Goal: Task Accomplishment & Management: Manage account settings

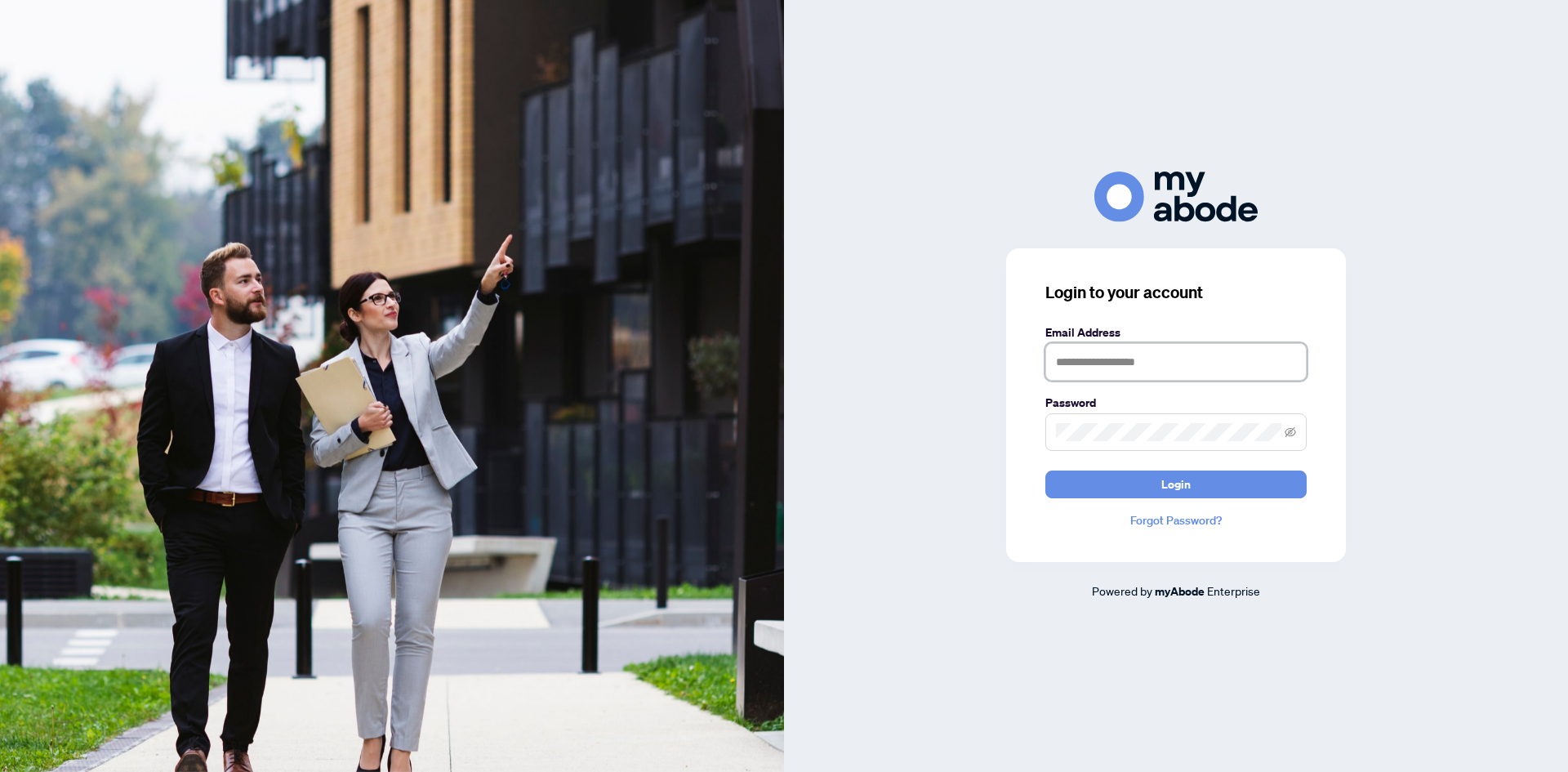
click at [1224, 374] on input "text" at bounding box center [1176, 362] width 262 height 38
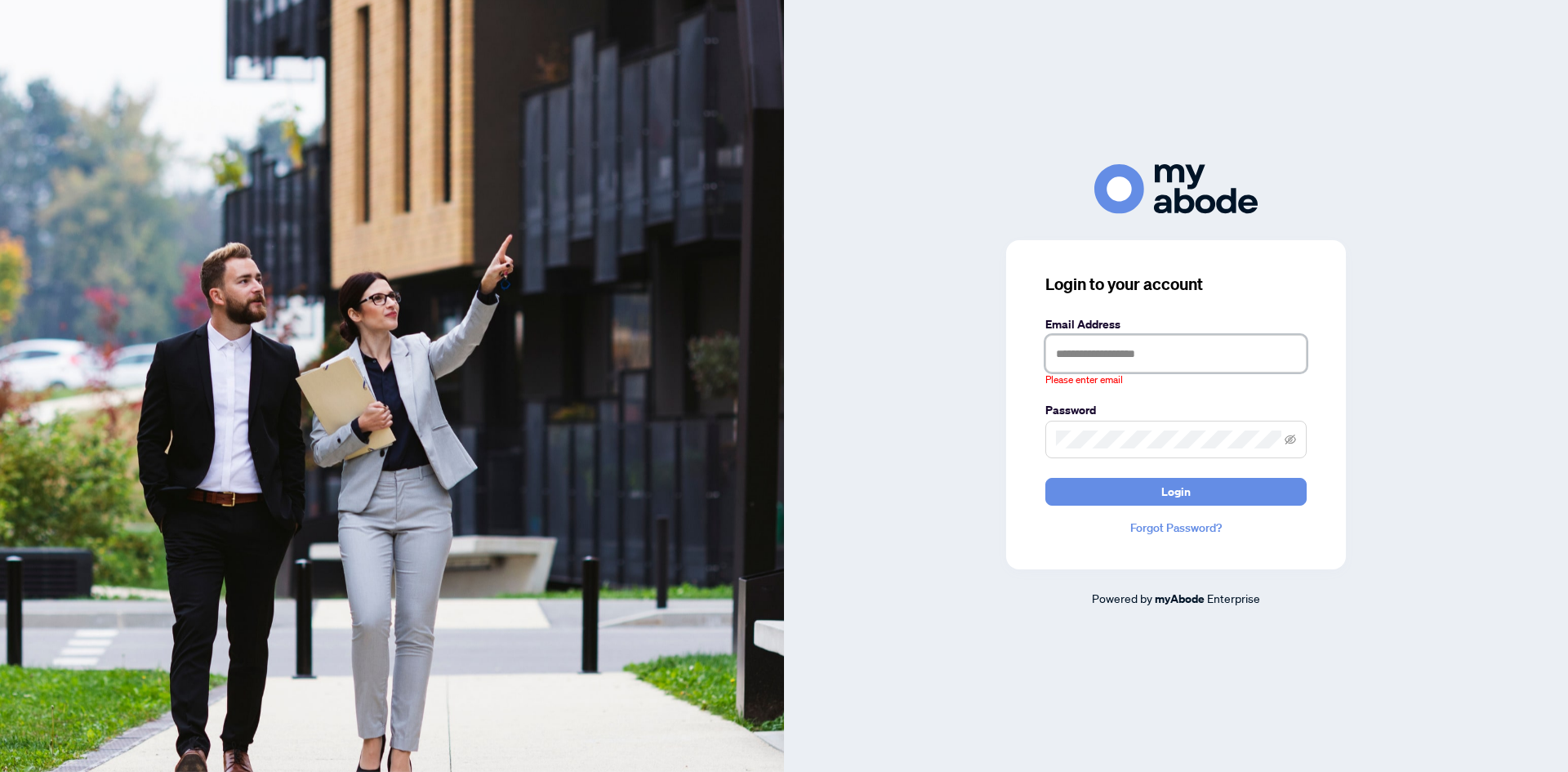
type input "**********"
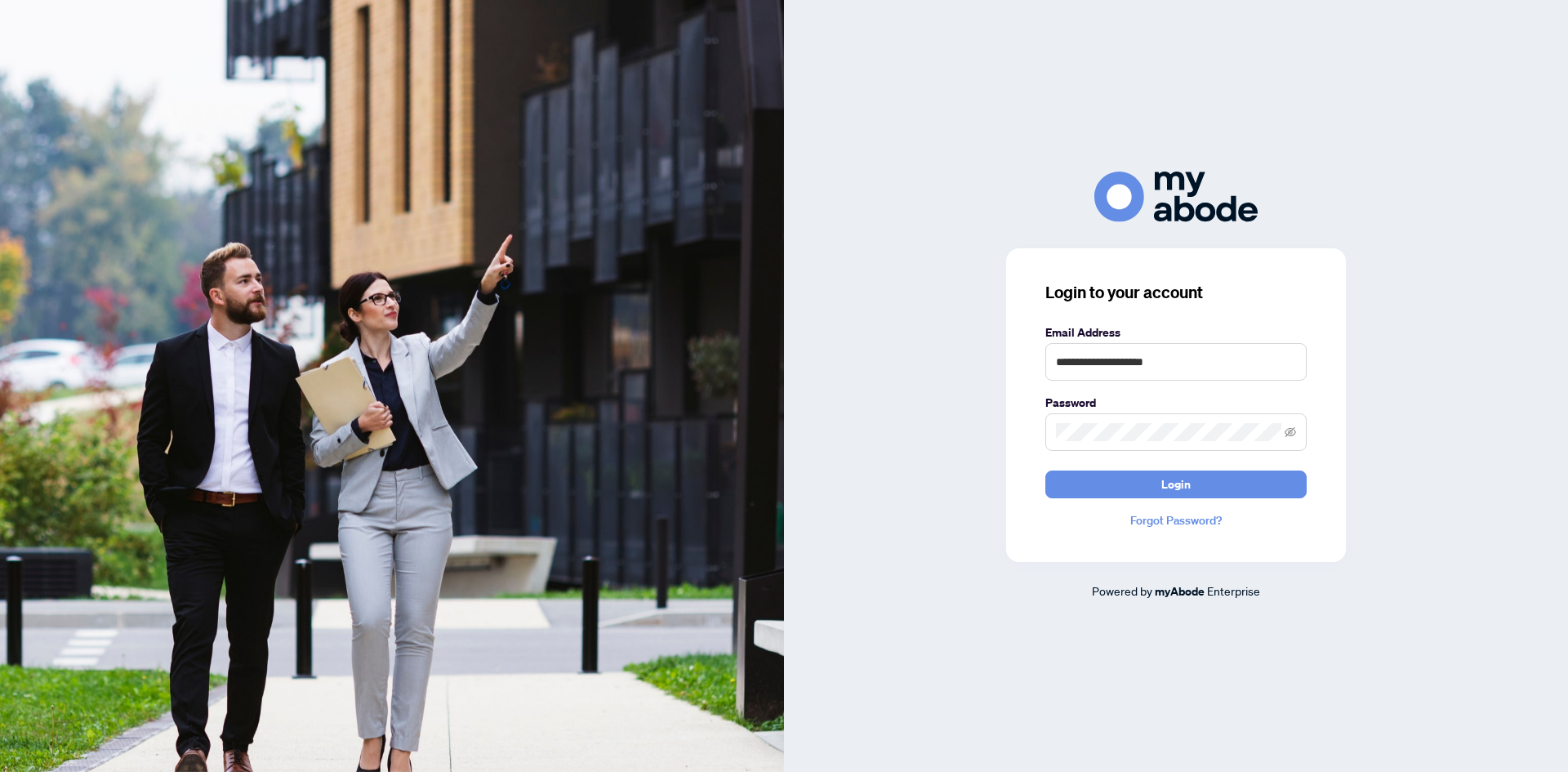
click at [1208, 470] on form "**********" at bounding box center [1176, 410] width 262 height 174
click at [1205, 474] on button "Login" at bounding box center [1176, 485] width 262 height 28
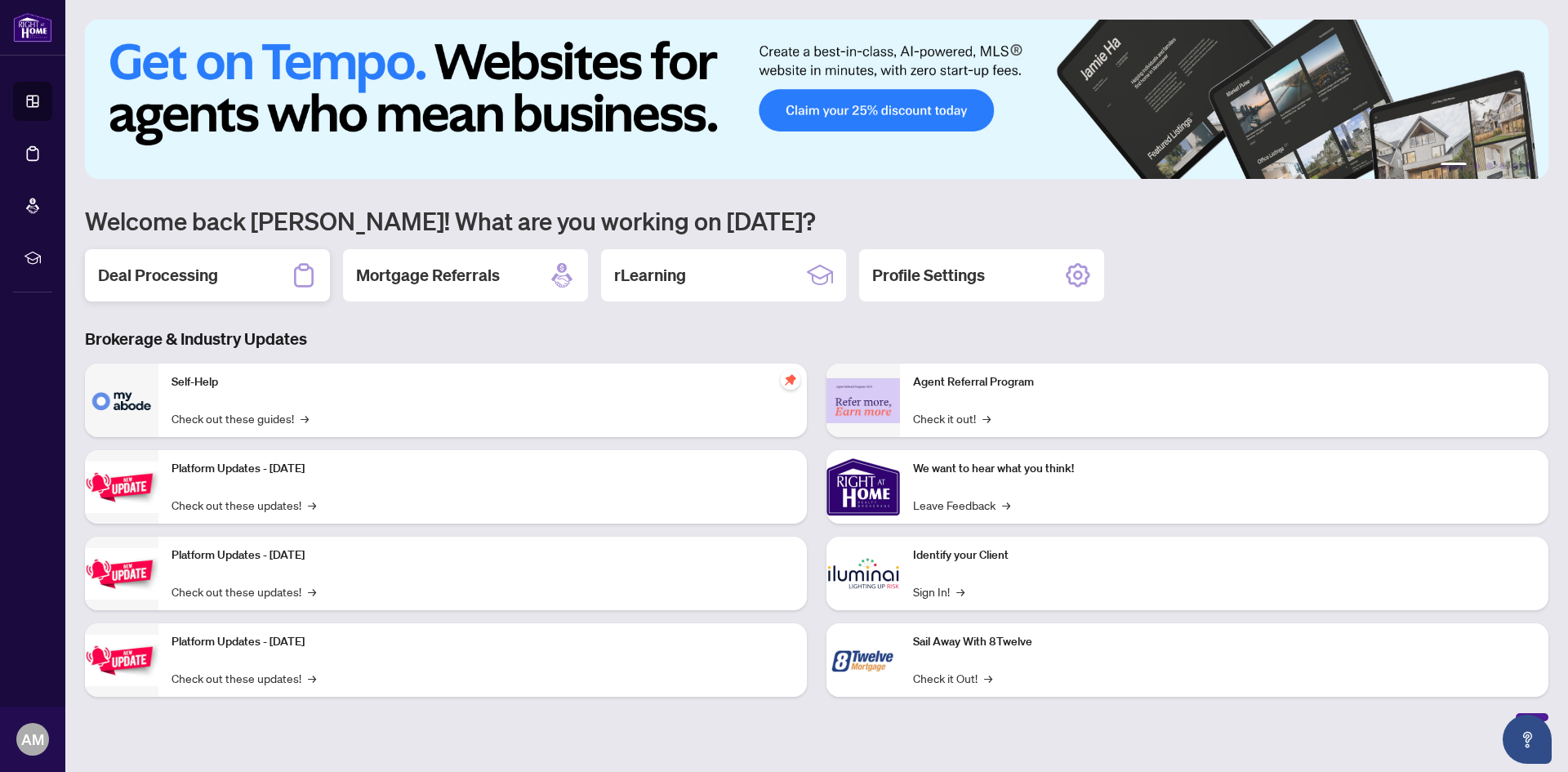
click at [223, 272] on div "Deal Processing" at bounding box center [207, 275] width 245 height 53
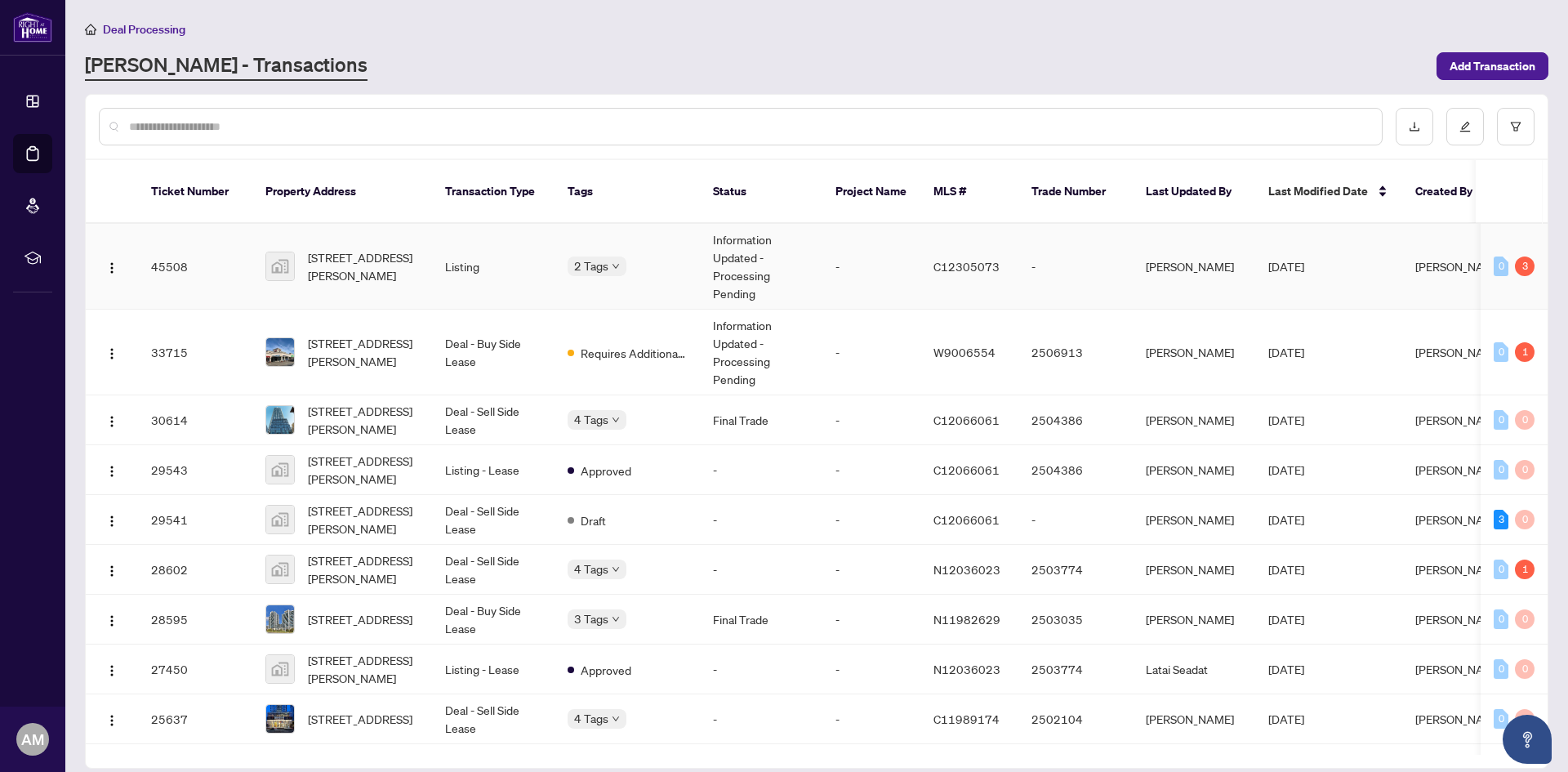
click at [1390, 264] on td "[DATE]" at bounding box center [1328, 267] width 147 height 86
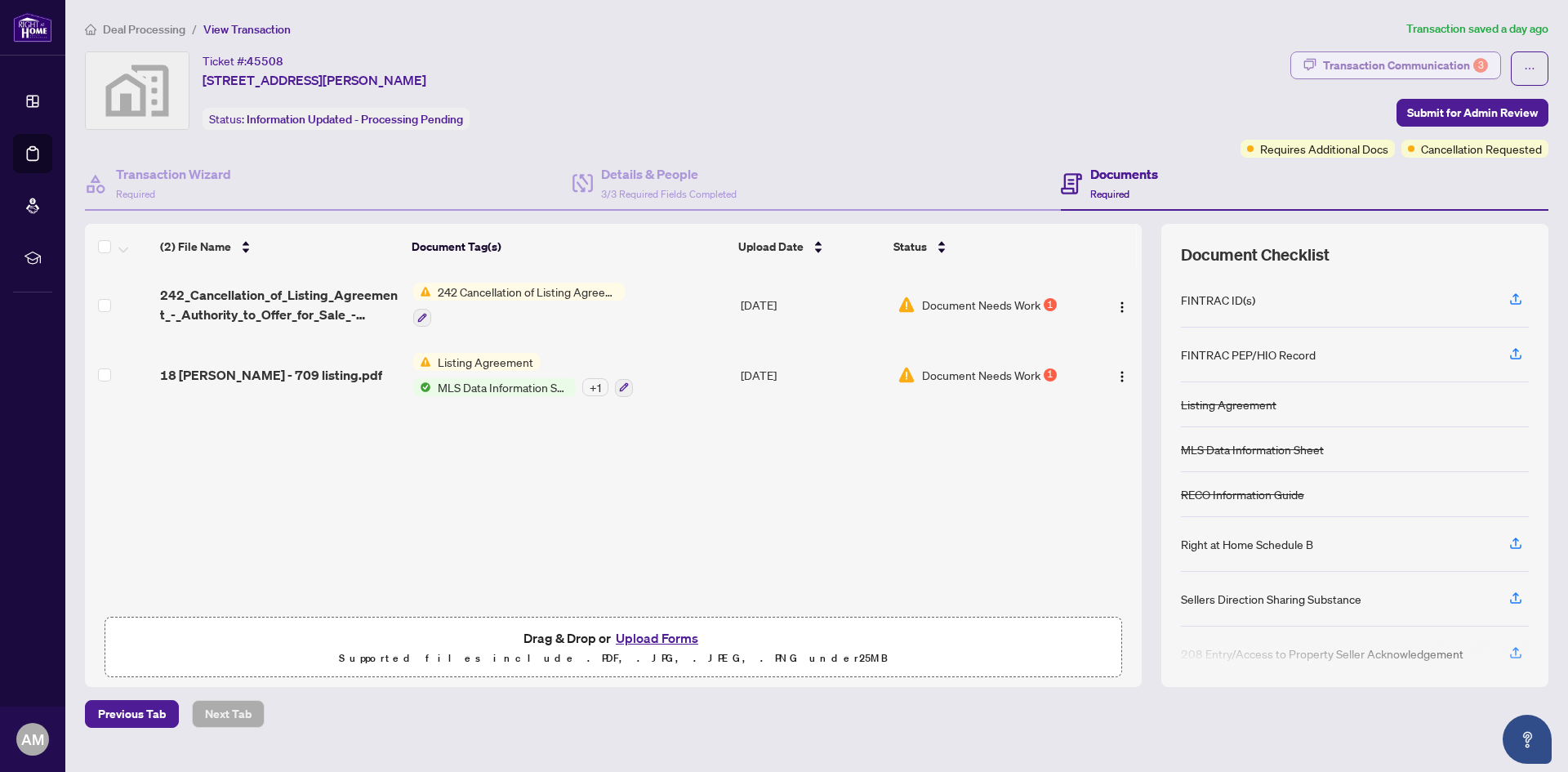
click at [1390, 72] on div "Transaction Communication 3" at bounding box center [1405, 65] width 165 height 26
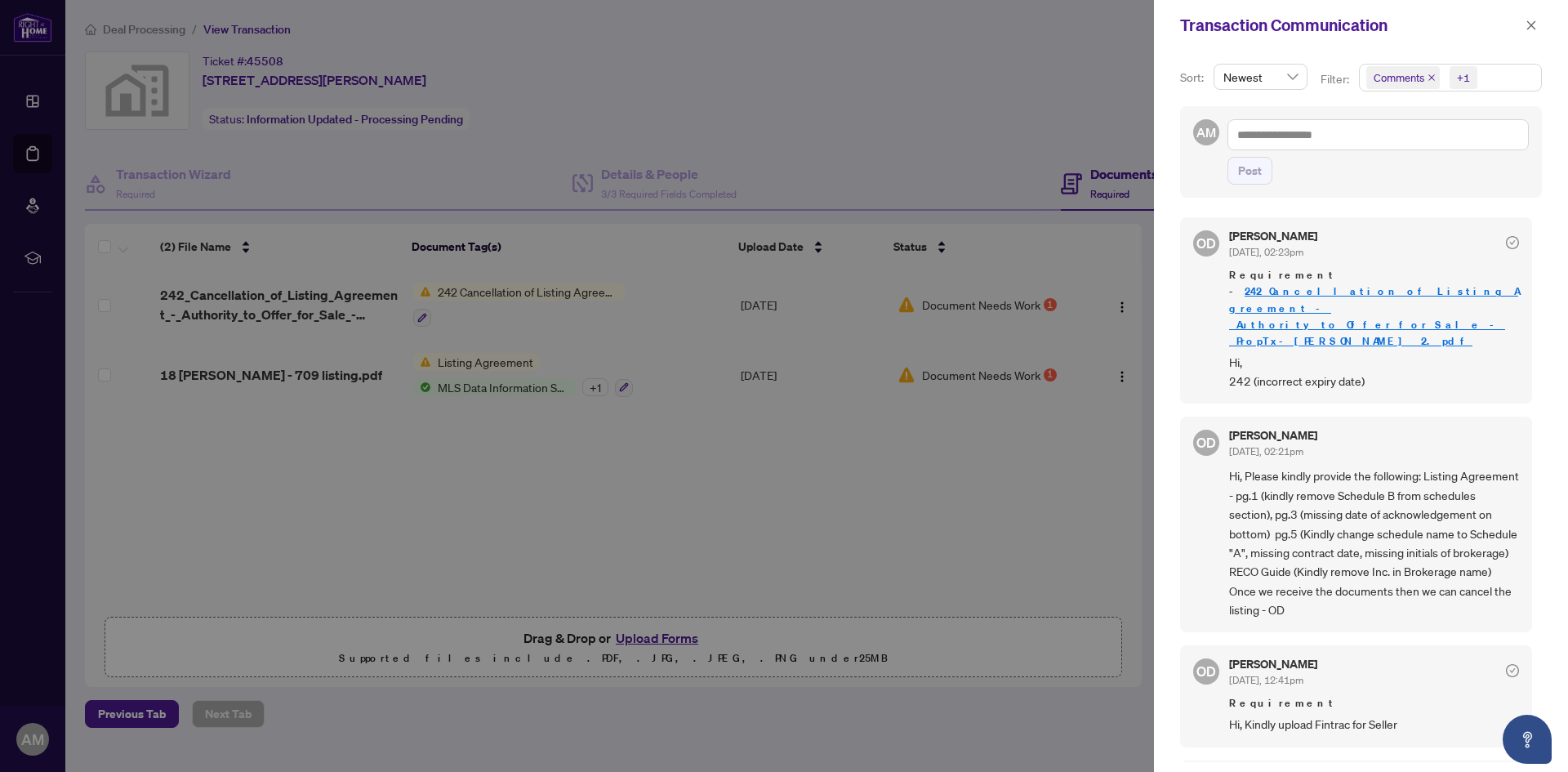
click at [1377, 506] on span "Hi, Please kindly provide the following: Listing Agreement - pg.1 (kindly remov…" at bounding box center [1374, 542] width 290 height 153
drag, startPoint x: 1383, startPoint y: 705, endPoint x: 1352, endPoint y: 657, distance: 57.1
click at [1356, 661] on div "OD [PERSON_NAME] [DATE], 12:41pm Requirement Hi, Kindly upload Fintrac for Sell…" at bounding box center [1356, 696] width 352 height 101
click at [1366, 467] on span "Hi, Please kindly provide the following: Listing Agreement - pg.1 (kindly remov…" at bounding box center [1374, 542] width 290 height 153
